Goal: Information Seeking & Learning: Find contact information

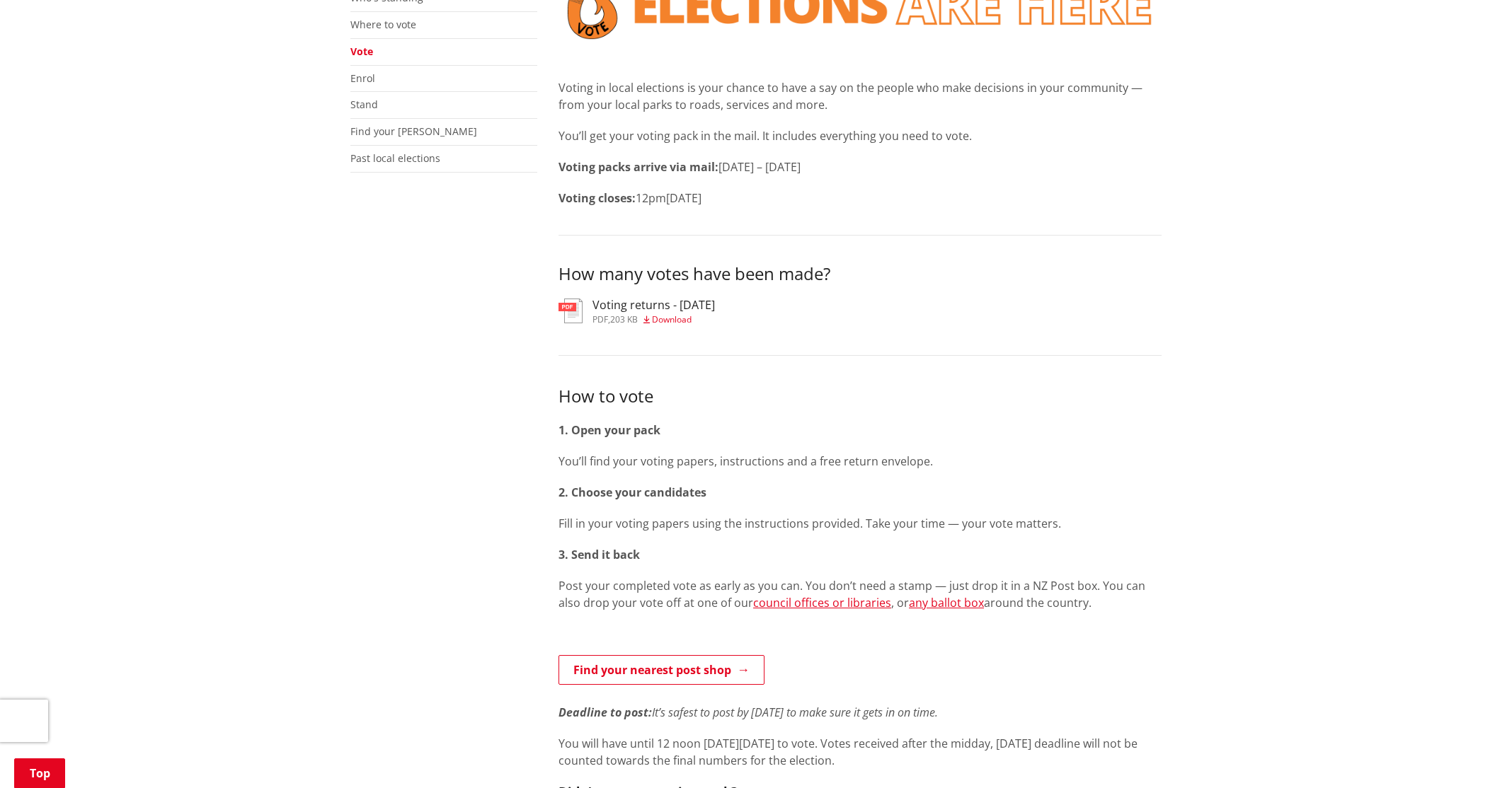
scroll to position [500, 0]
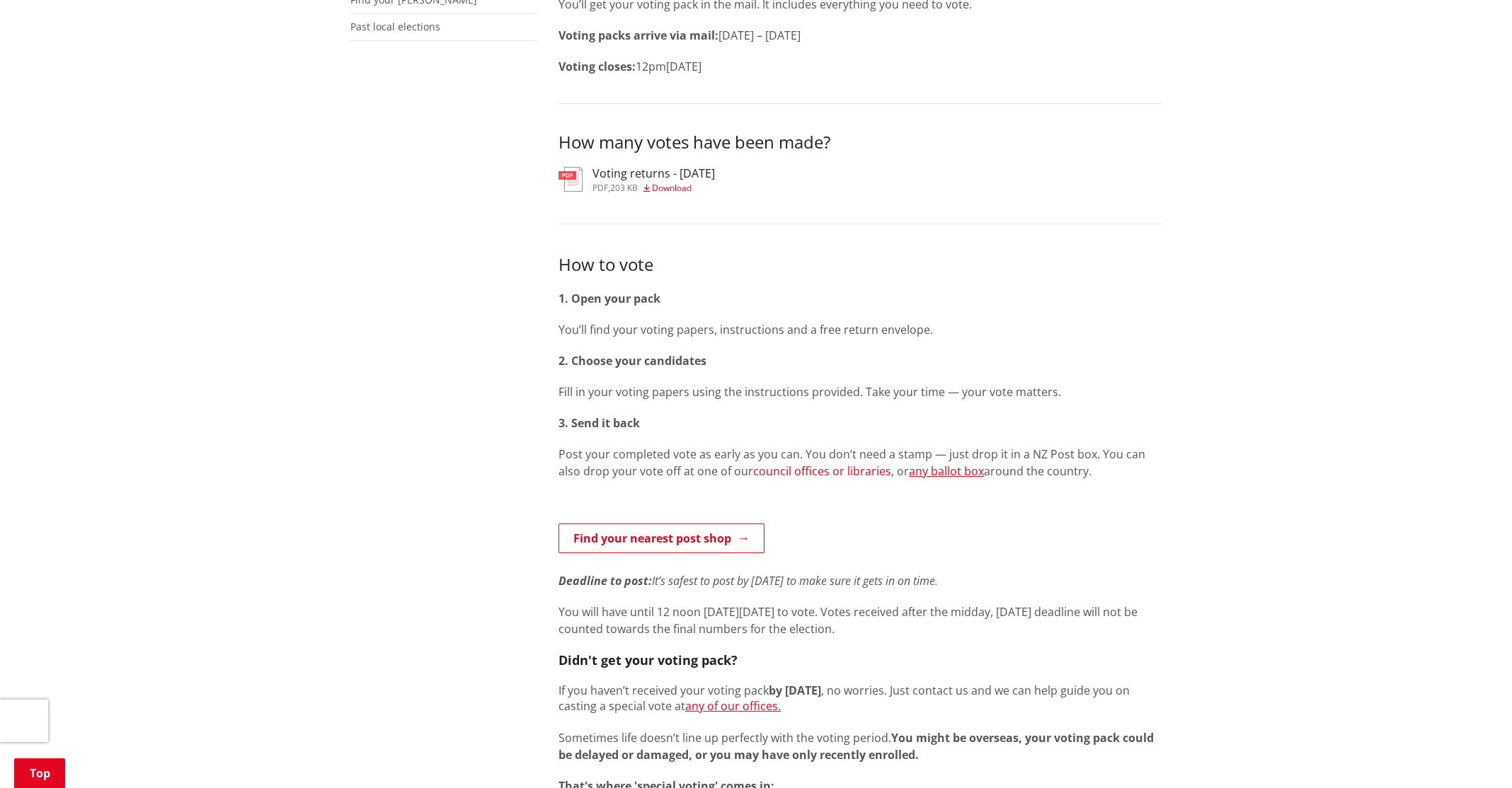
click at [825, 474] on link "council offices or libraries" at bounding box center [822, 471] width 138 height 15
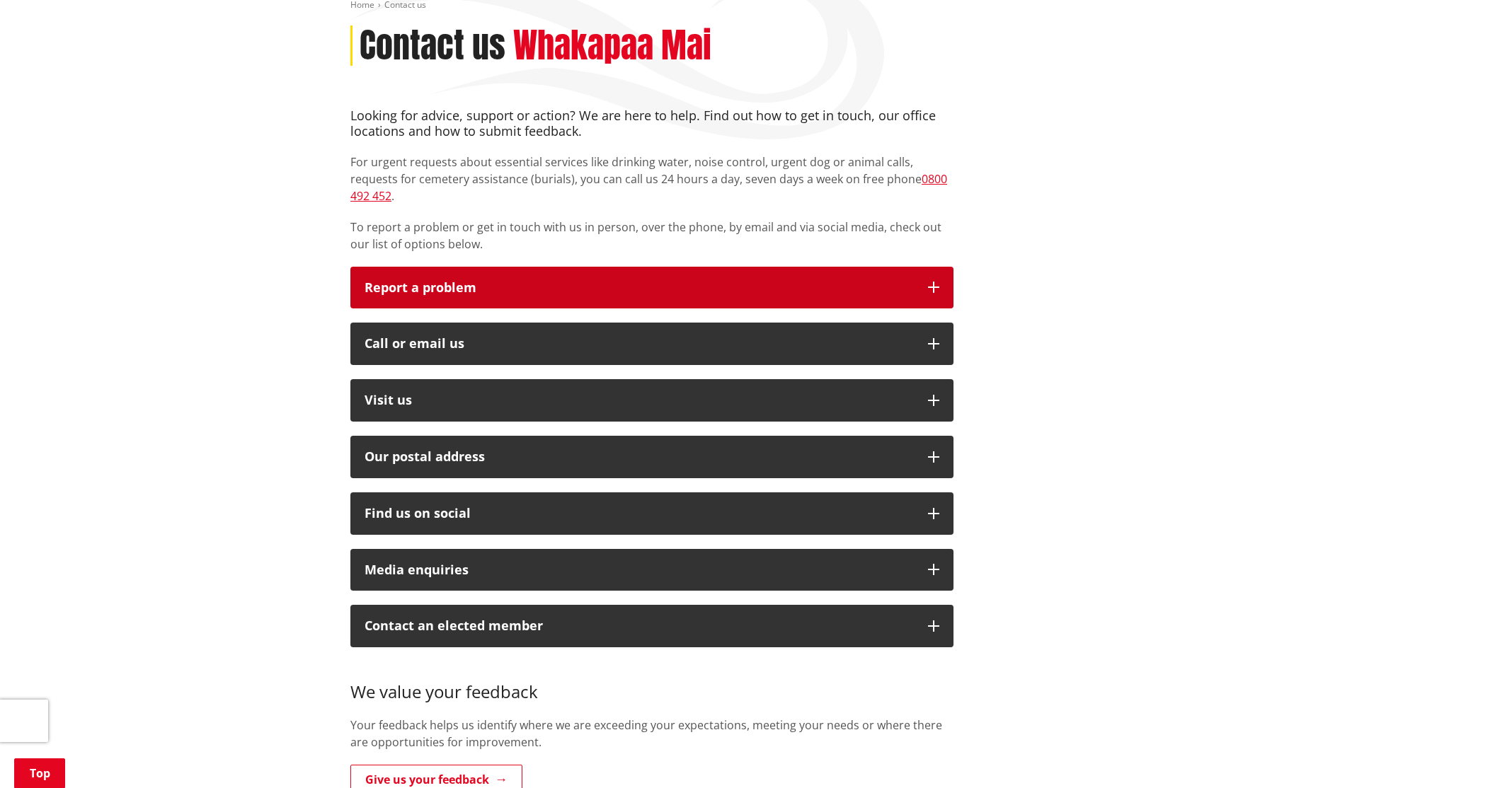
scroll to position [247, 0]
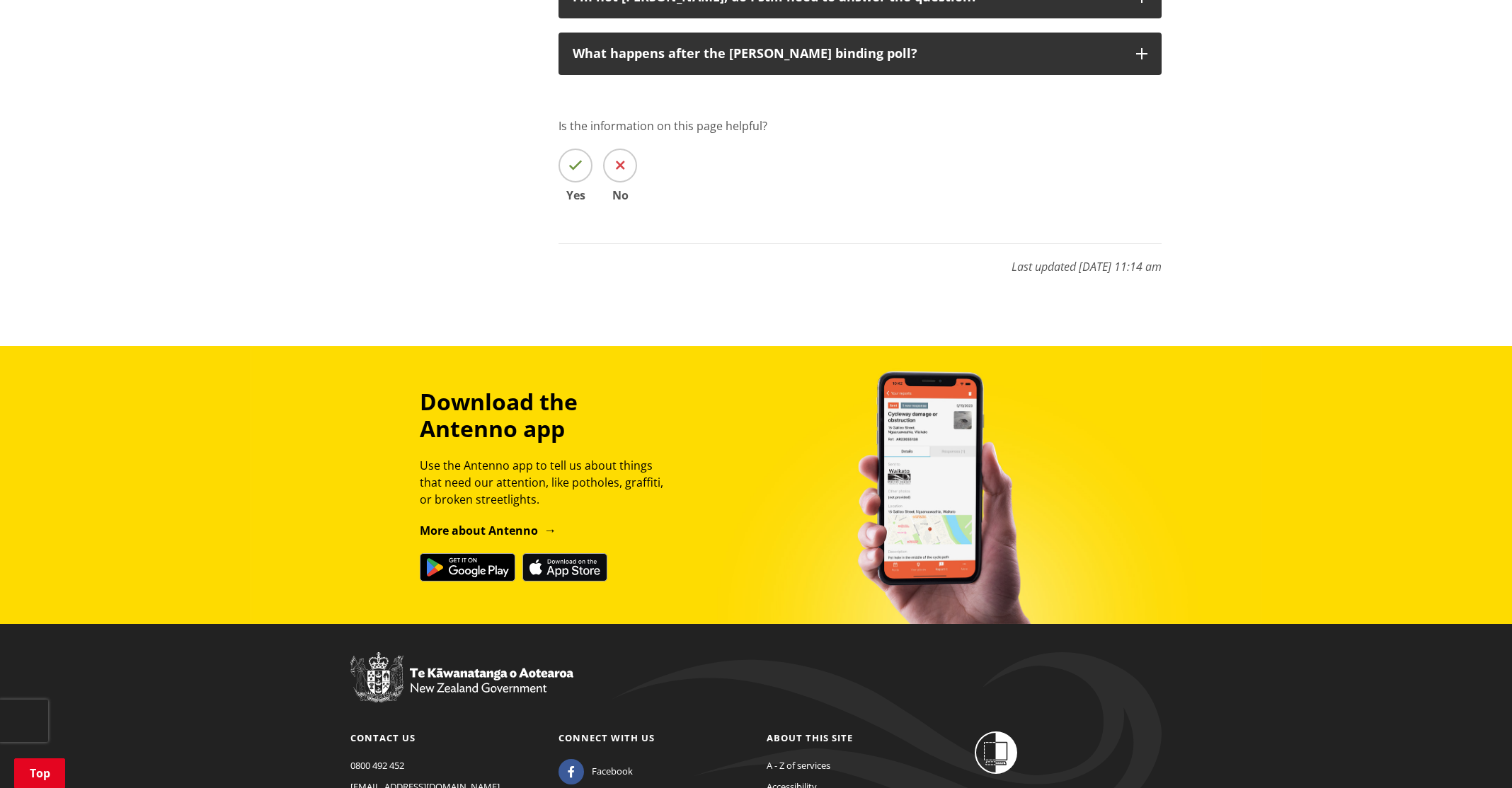
scroll to position [2742, 0]
